Goal: Information Seeking & Learning: Learn about a topic

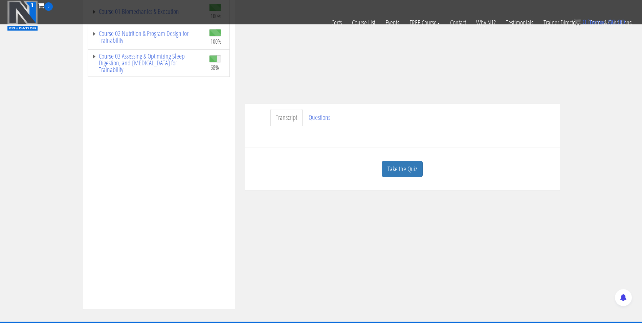
scroll to position [120, 0]
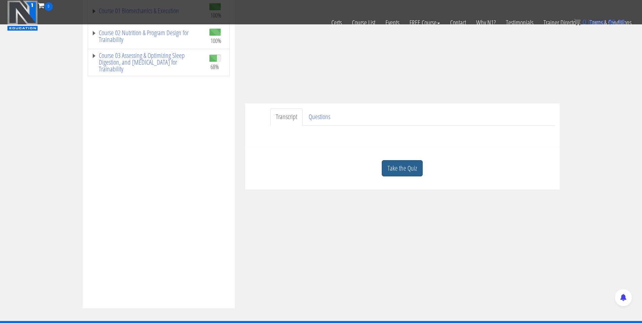
click at [406, 172] on link "Take the Quiz" at bounding box center [402, 168] width 41 height 17
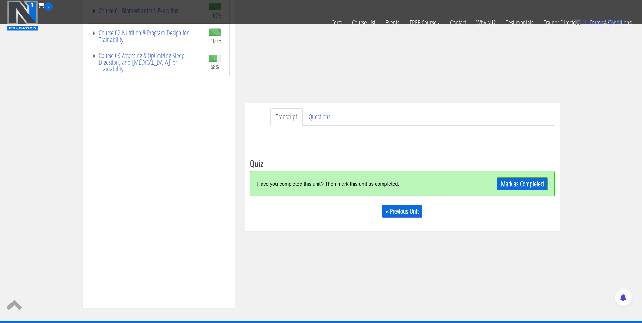
click at [513, 180] on link "Mark as Completed" at bounding box center [522, 183] width 50 height 13
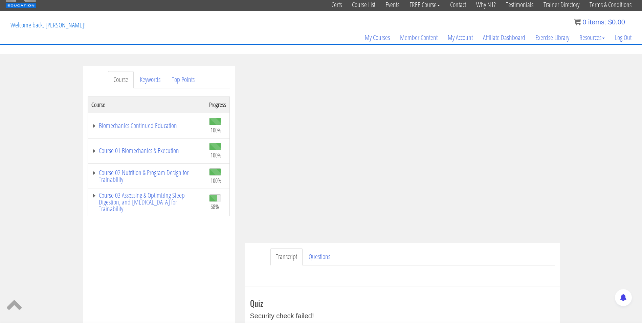
scroll to position [22, 0]
click at [617, 40] on link "Log Out" at bounding box center [623, 38] width 27 height 32
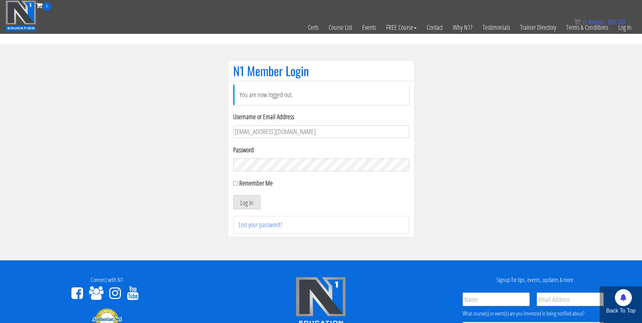
type input "[EMAIL_ADDRESS][DOMAIN_NAME]"
click at [233, 195] on button "Log In" at bounding box center [246, 202] width 27 height 14
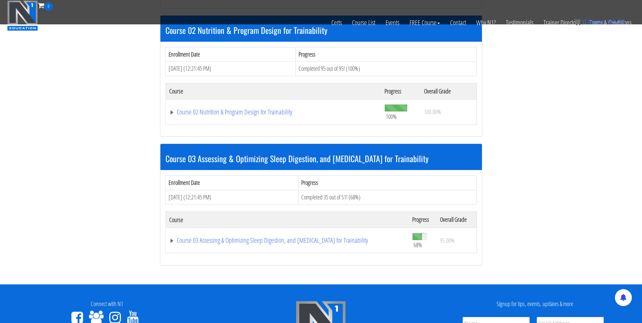
scroll to position [418, 0]
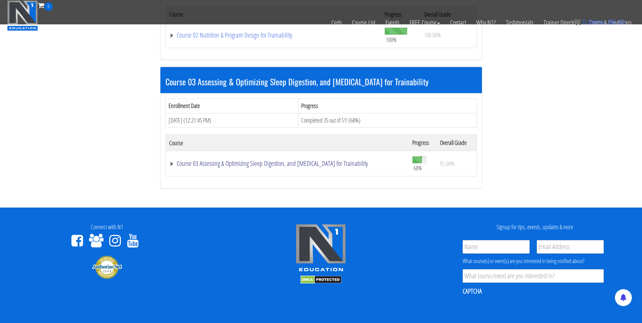
click at [305, 163] on link "Course 03 Assessing & Optimizing Sleep Digestion, and Stress Management for Tra…" at bounding box center [287, 163] width 236 height 7
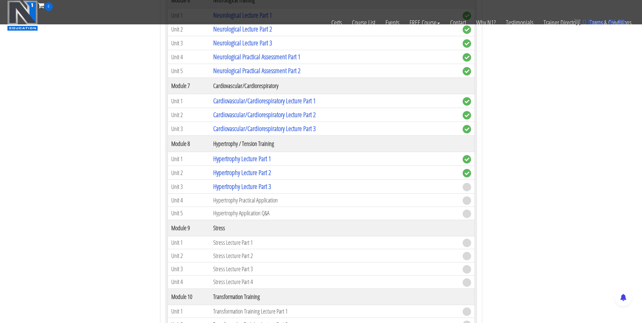
scroll to position [1032, 0]
click at [258, 188] on link "Hypertrophy Lecture Part 3" at bounding box center [242, 186] width 58 height 9
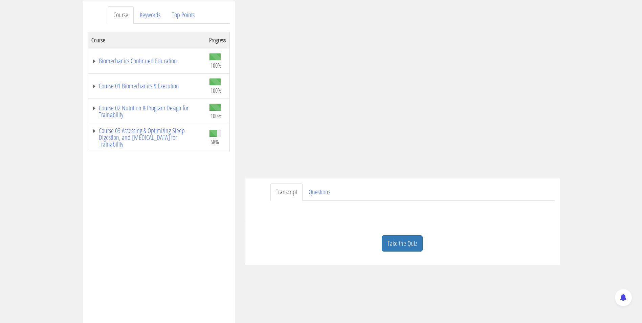
scroll to position [94, 0]
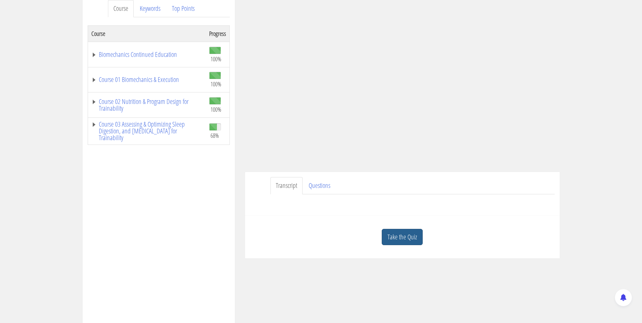
click at [408, 238] on link "Take the Quiz" at bounding box center [402, 237] width 41 height 17
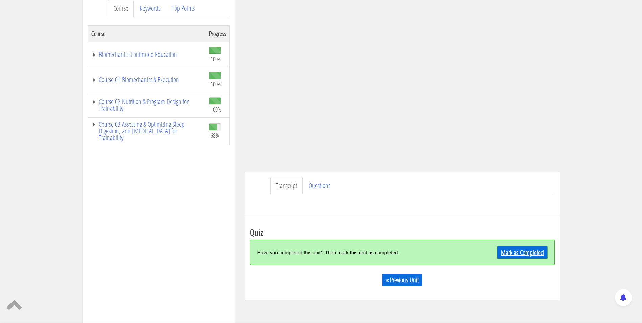
click at [502, 249] on link "Mark as Completed" at bounding box center [522, 252] width 50 height 13
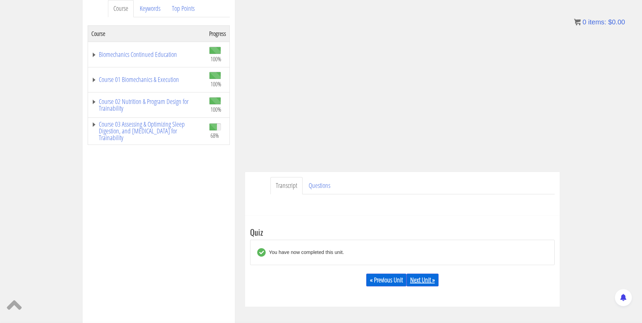
click at [426, 280] on link "Next Unit »" at bounding box center [422, 279] width 32 height 13
